Goal: Information Seeking & Learning: Learn about a topic

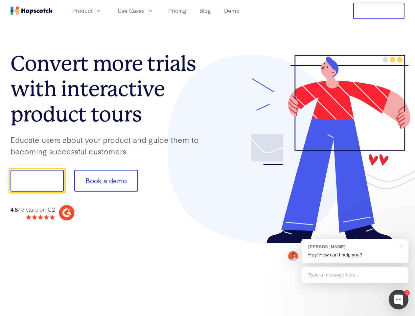
click at [208, 158] on div at bounding box center [306, 149] width 197 height 189
click at [93, 11] on span "Product" at bounding box center [82, 11] width 20 height 8
click at [145, 11] on span "Use Cases" at bounding box center [131, 11] width 27 height 8
click at [379, 11] on button "Free Trial" at bounding box center [378, 11] width 51 height 16
click at [37, 180] on button "Show me!" at bounding box center [37, 181] width 53 height 22
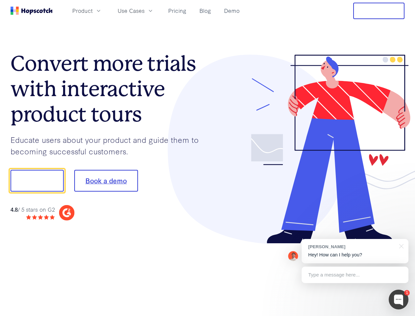
click at [106, 180] on button "Book a demo" at bounding box center [106, 181] width 64 height 22
click at [399, 299] on div at bounding box center [399, 299] width 20 height 20
click at [355, 251] on div "[PERSON_NAME] Hey! How can I help you?" at bounding box center [355, 251] width 107 height 24
click at [400, 245] on div at bounding box center [346, 179] width 123 height 219
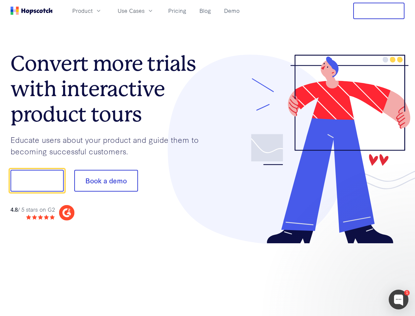
click at [355, 274] on div at bounding box center [346, 223] width 123 height 131
